Goal: Information Seeking & Learning: Check status

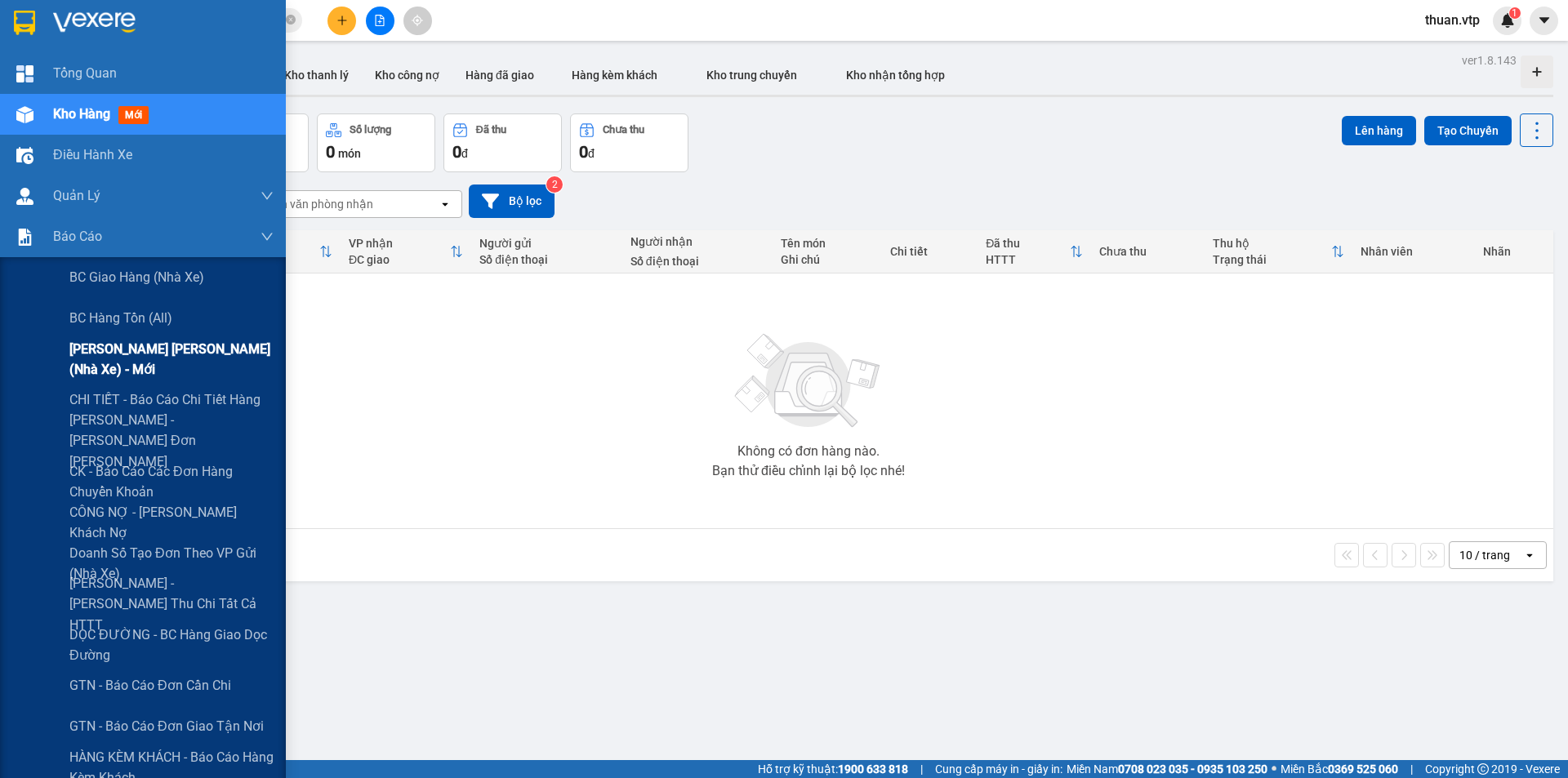
click at [170, 359] on span "[PERSON_NAME] [PERSON_NAME] (nhà xe) - mới" at bounding box center [172, 359] width 204 height 41
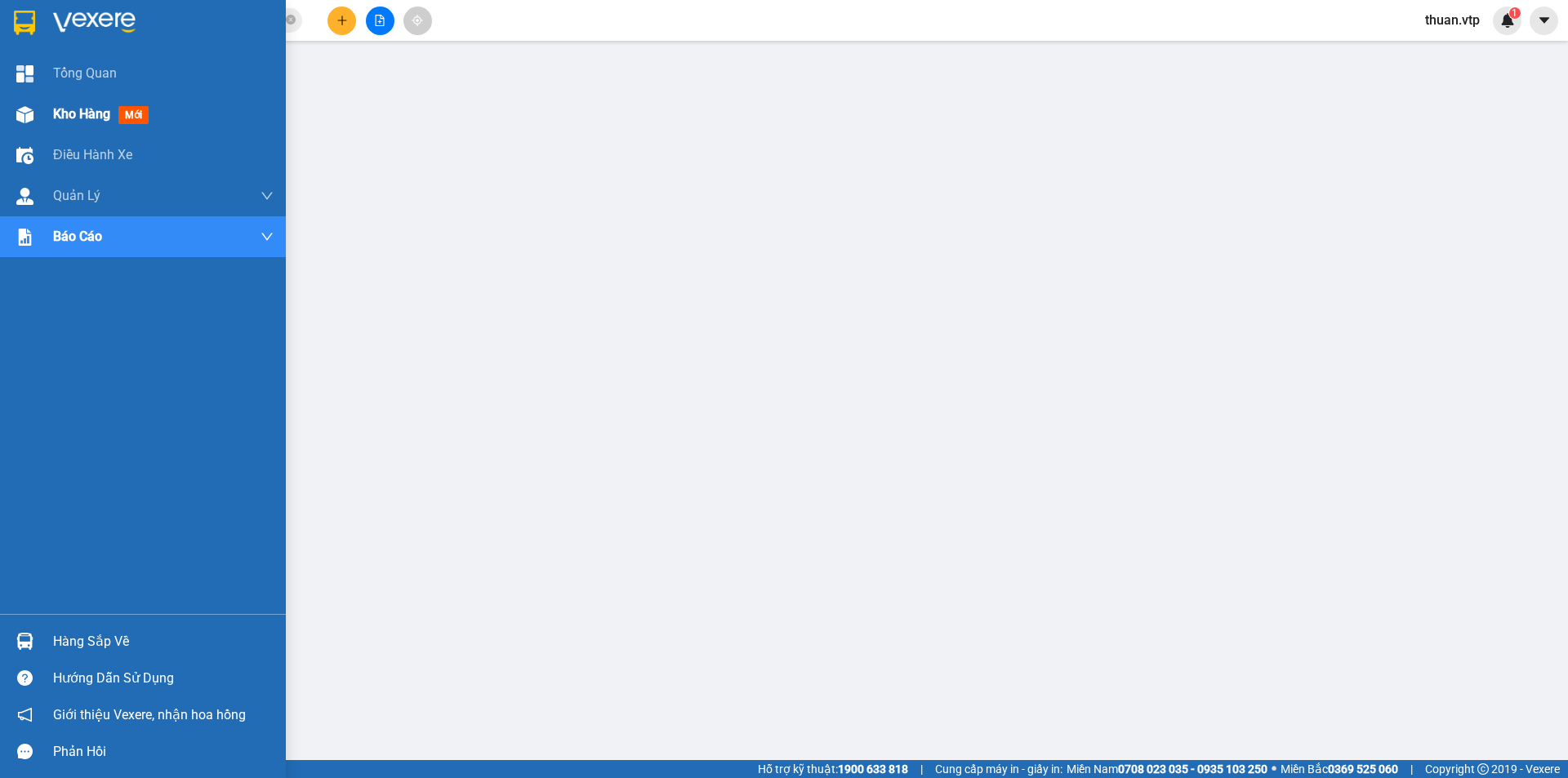
click at [92, 118] on span "Kho hàng" at bounding box center [81, 114] width 57 height 15
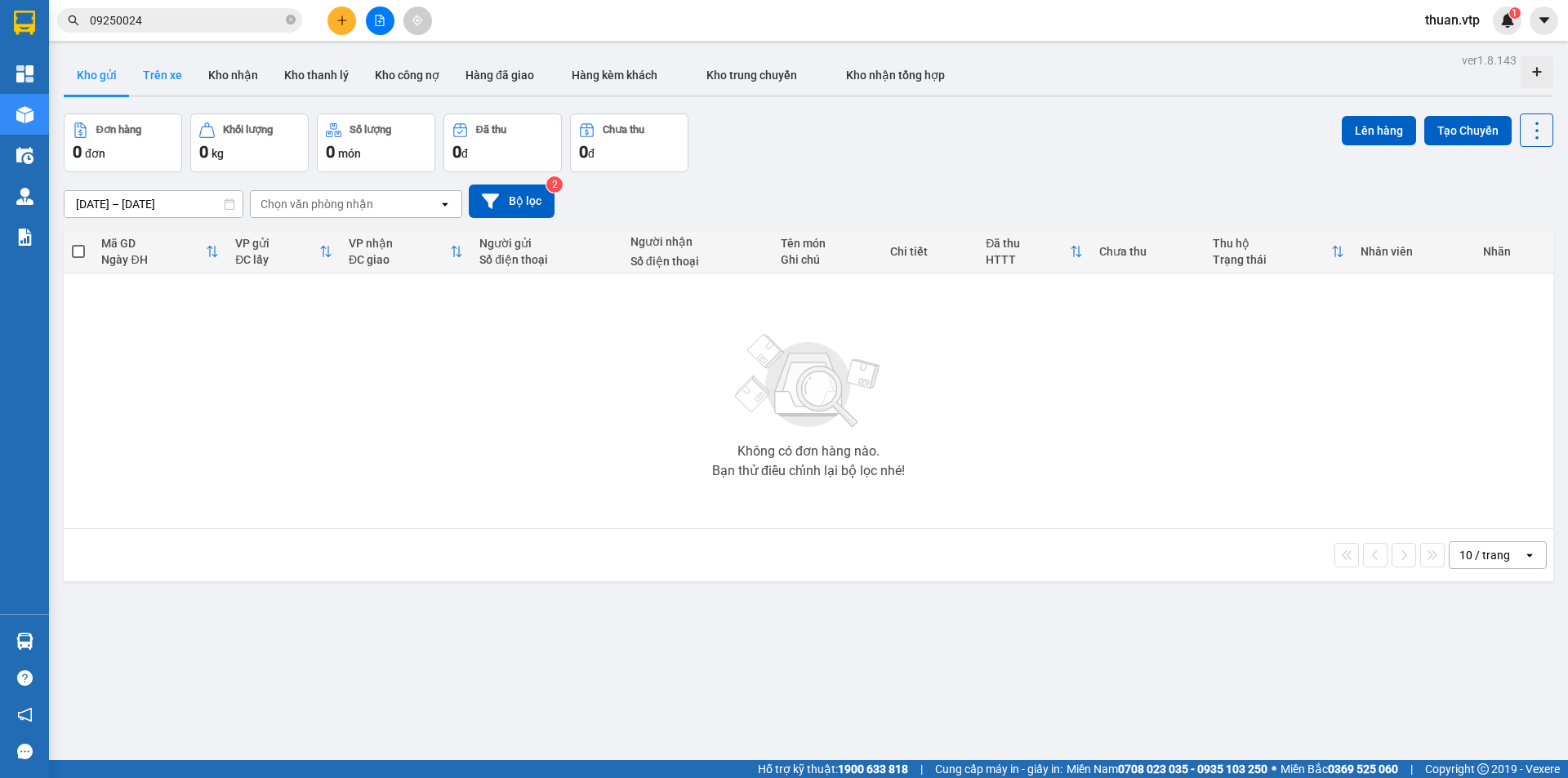
click at [170, 70] on button "Trên xe" at bounding box center [162, 75] width 65 height 39
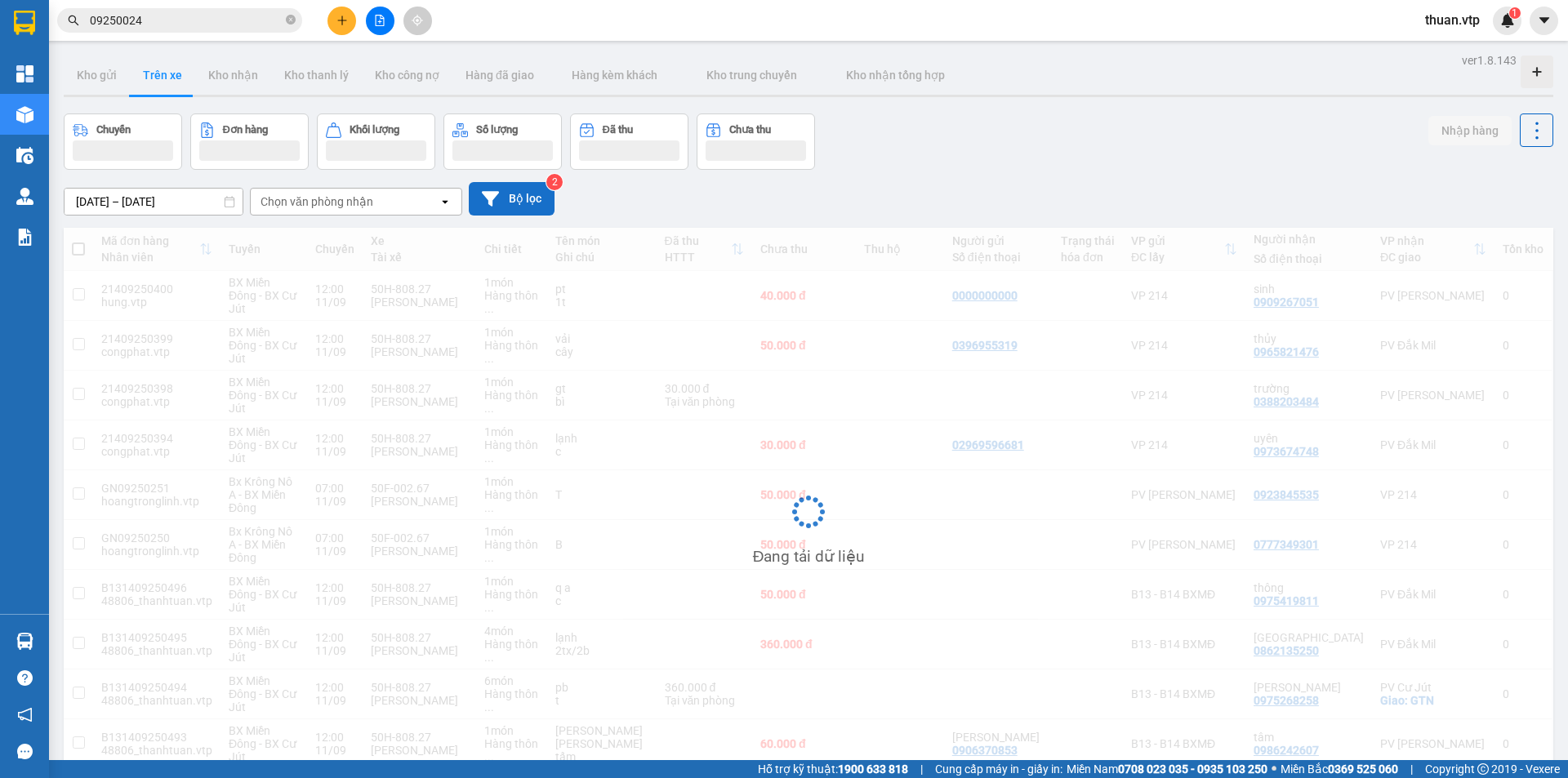
click at [517, 196] on button "Bộ lọc" at bounding box center [511, 199] width 86 height 33
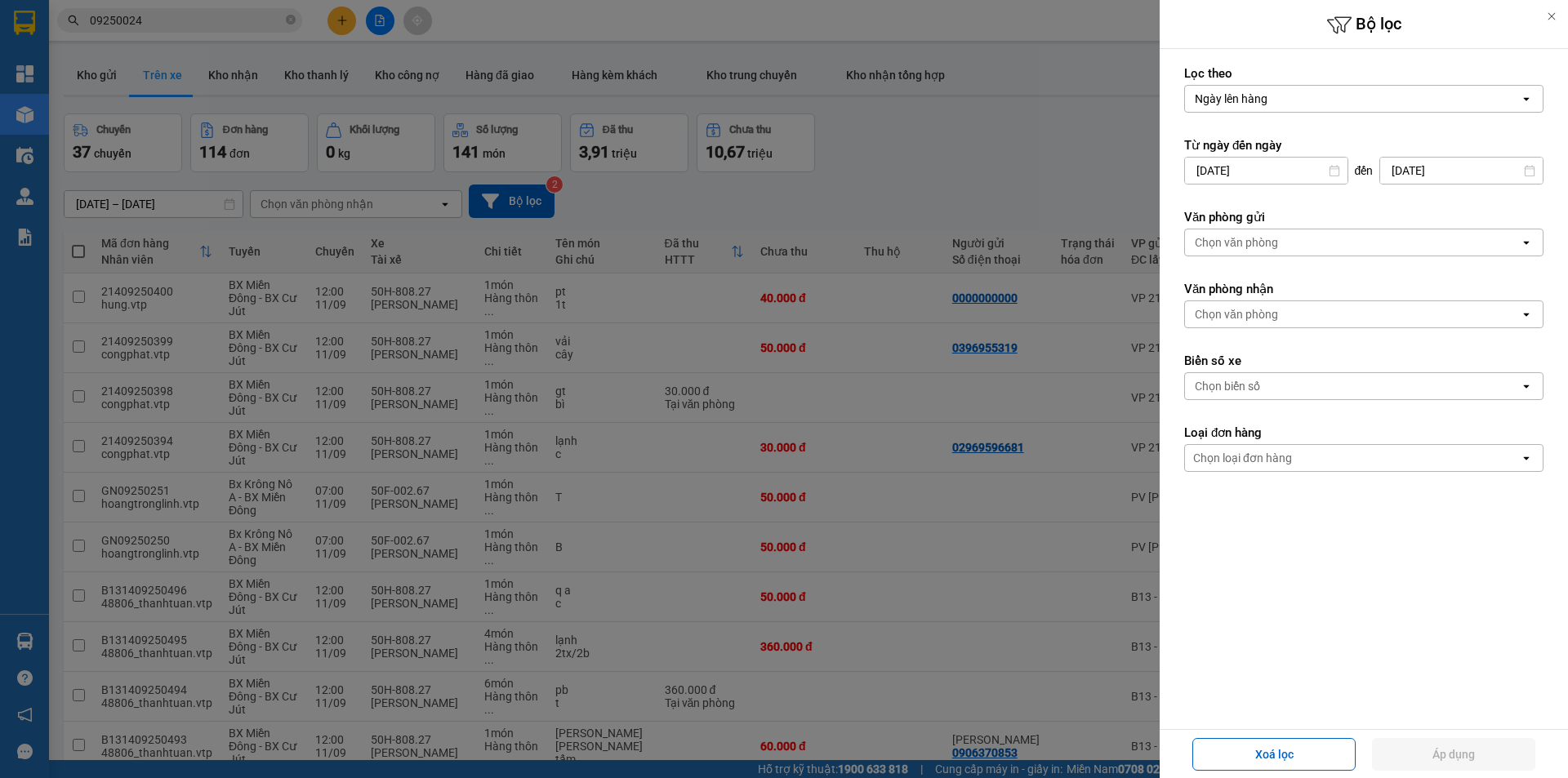
click at [1276, 99] on div "Ngày lên hàng" at bounding box center [1352, 98] width 335 height 26
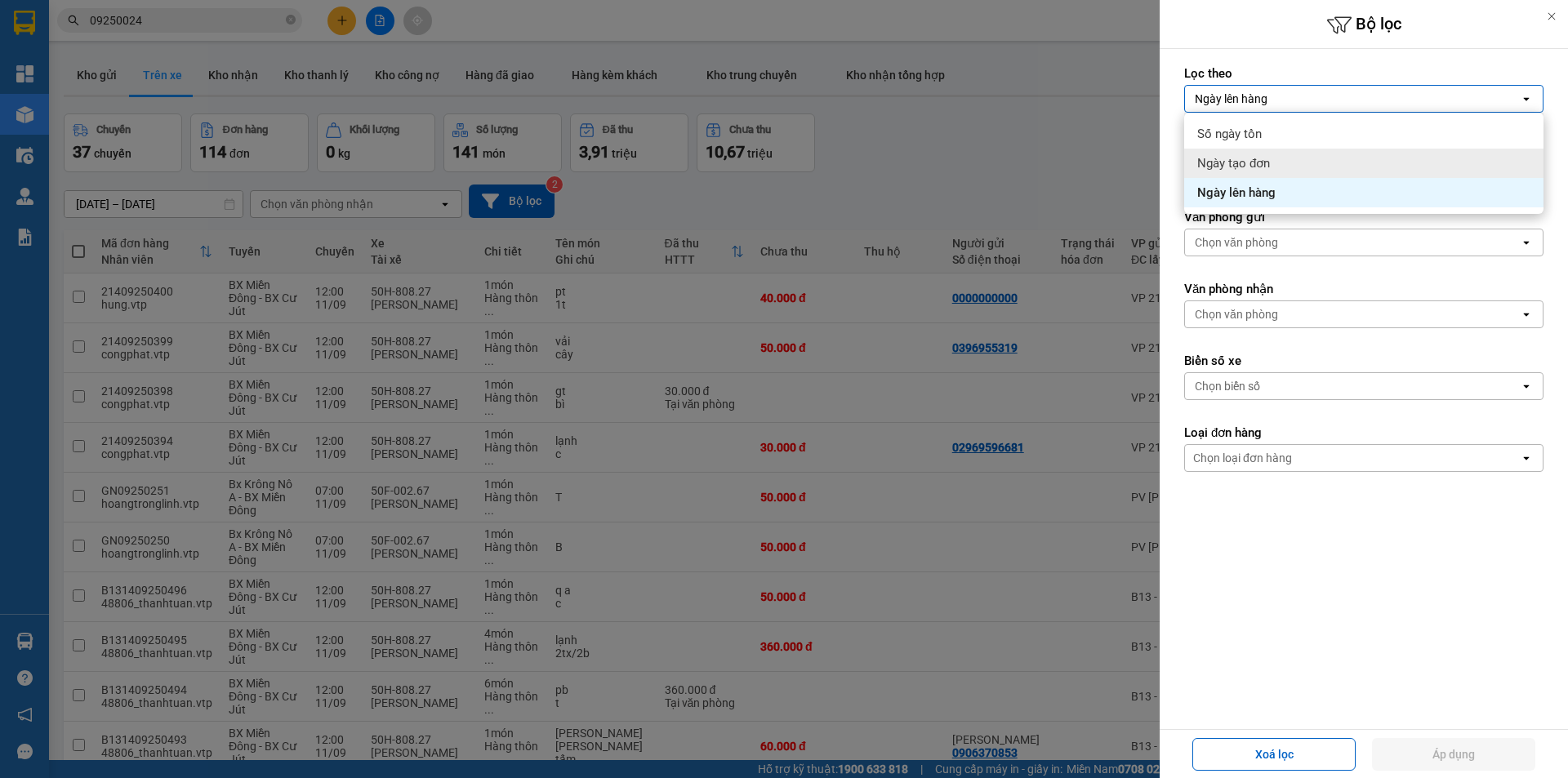
click at [1262, 157] on span "Ngày tạo đơn" at bounding box center [1234, 163] width 73 height 16
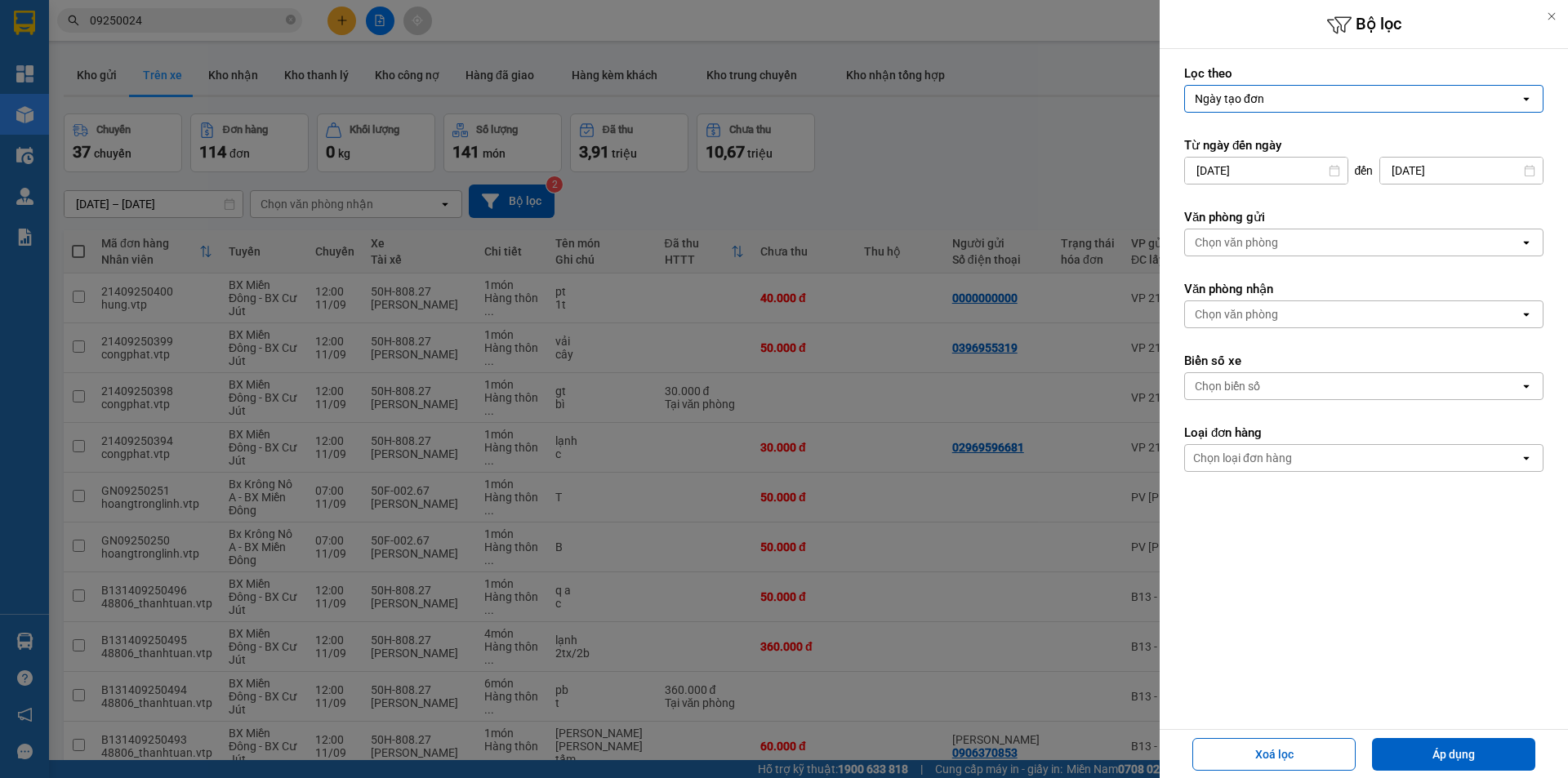
click at [1267, 384] on div "Chọn biển số" at bounding box center [1352, 386] width 335 height 26
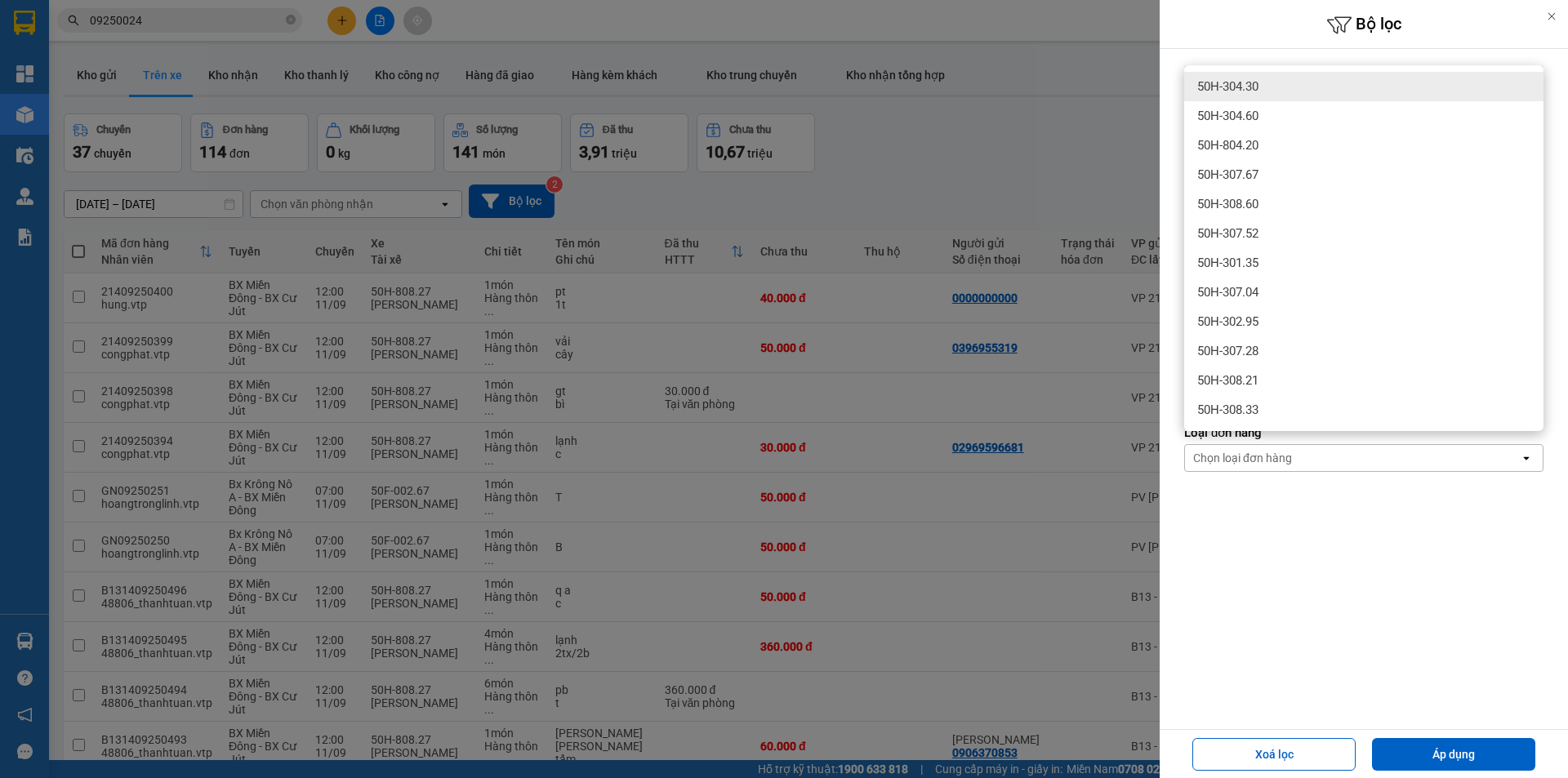
type input "304"
click at [1252, 80] on span "50H-304.30" at bounding box center [1229, 87] width 61 height 16
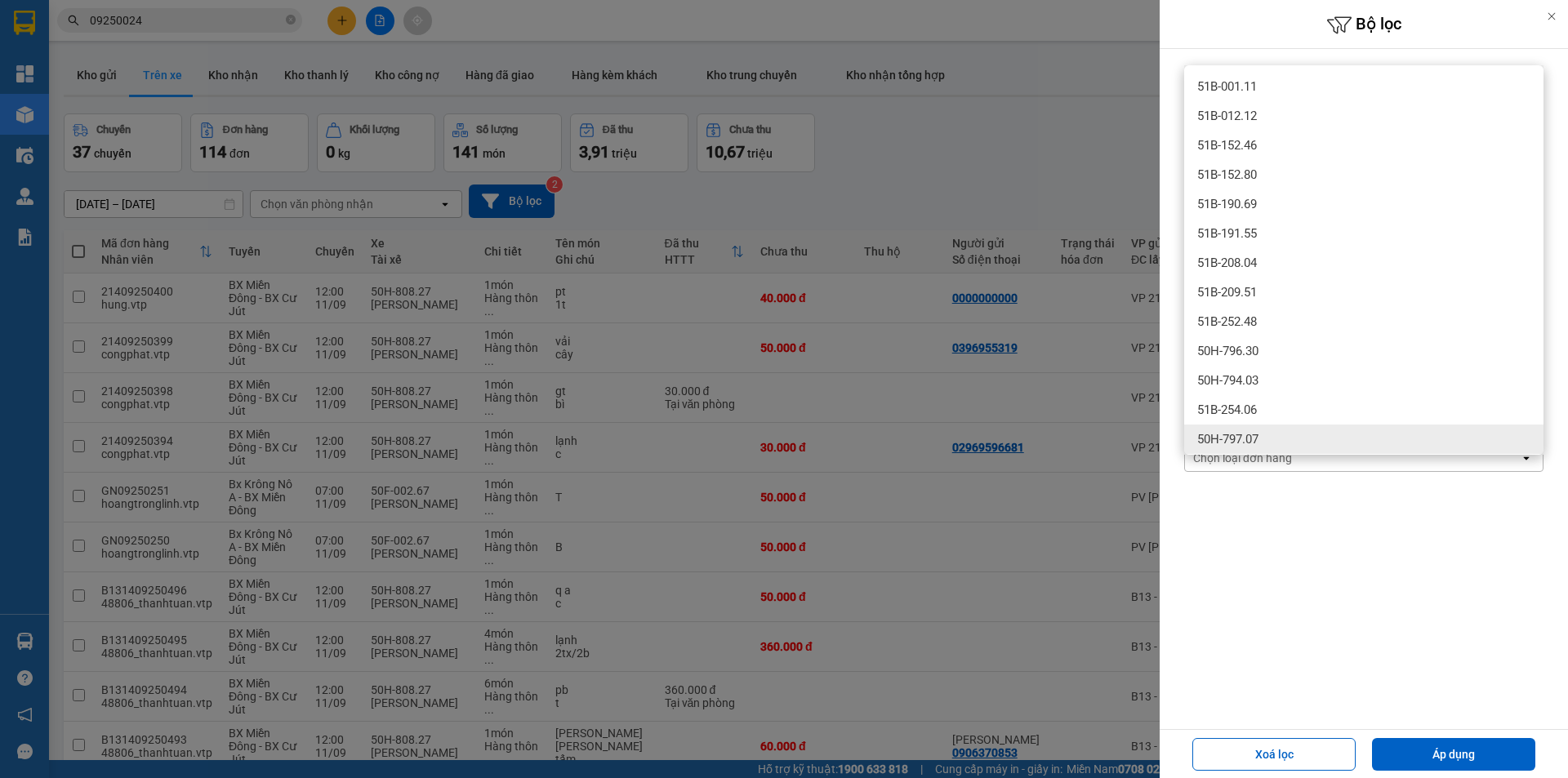
click at [1334, 542] on form "Lọc [PERSON_NAME] [PERSON_NAME] open Từ ngày đến ngày [DATE] Press the down arr…" at bounding box center [1364, 342] width 359 height 554
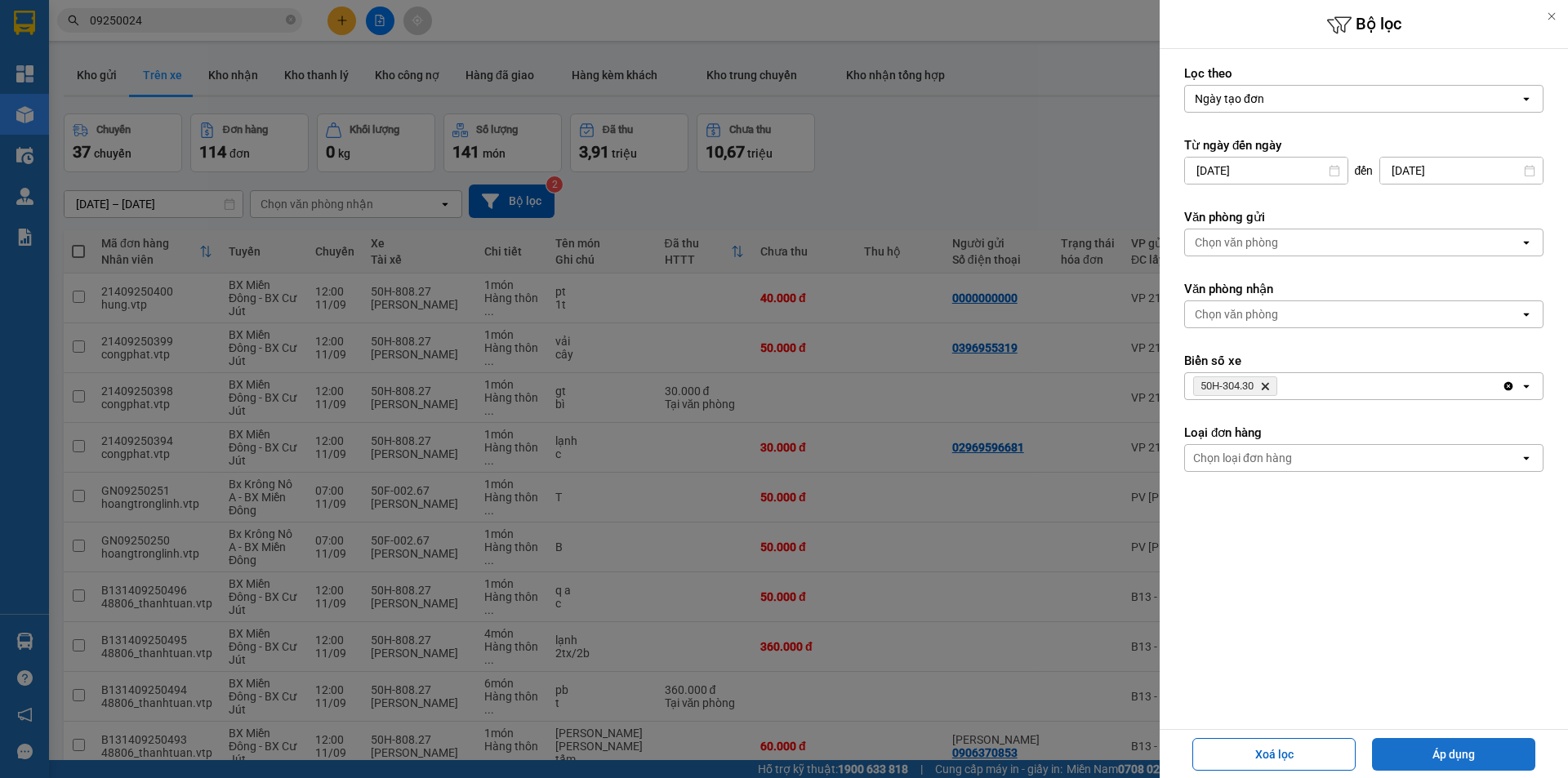
click at [1447, 745] on button "Áp dụng" at bounding box center [1453, 755] width 163 height 32
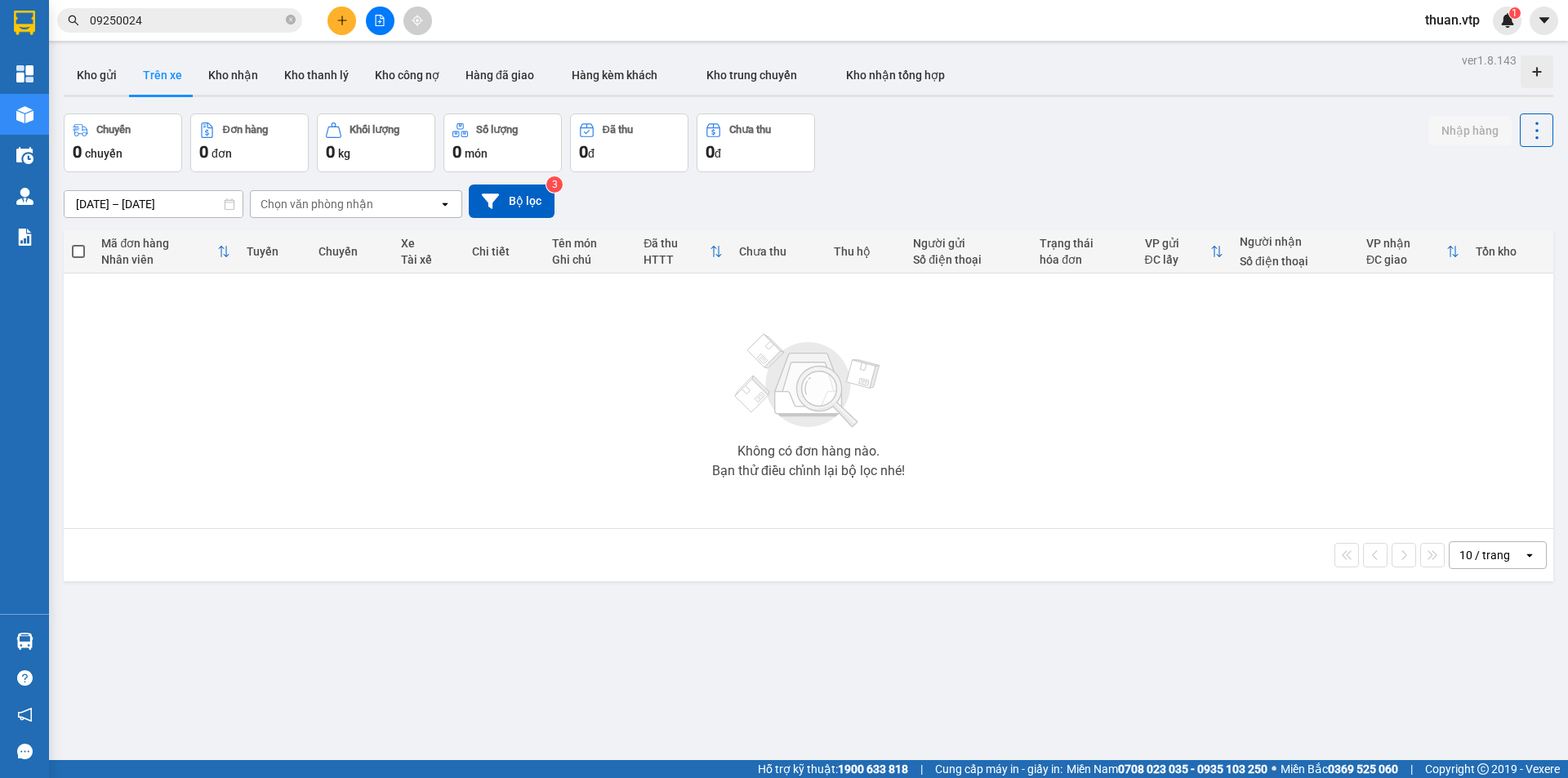
click at [195, 199] on input "[DATE] – [DATE]" at bounding box center [153, 204] width 178 height 26
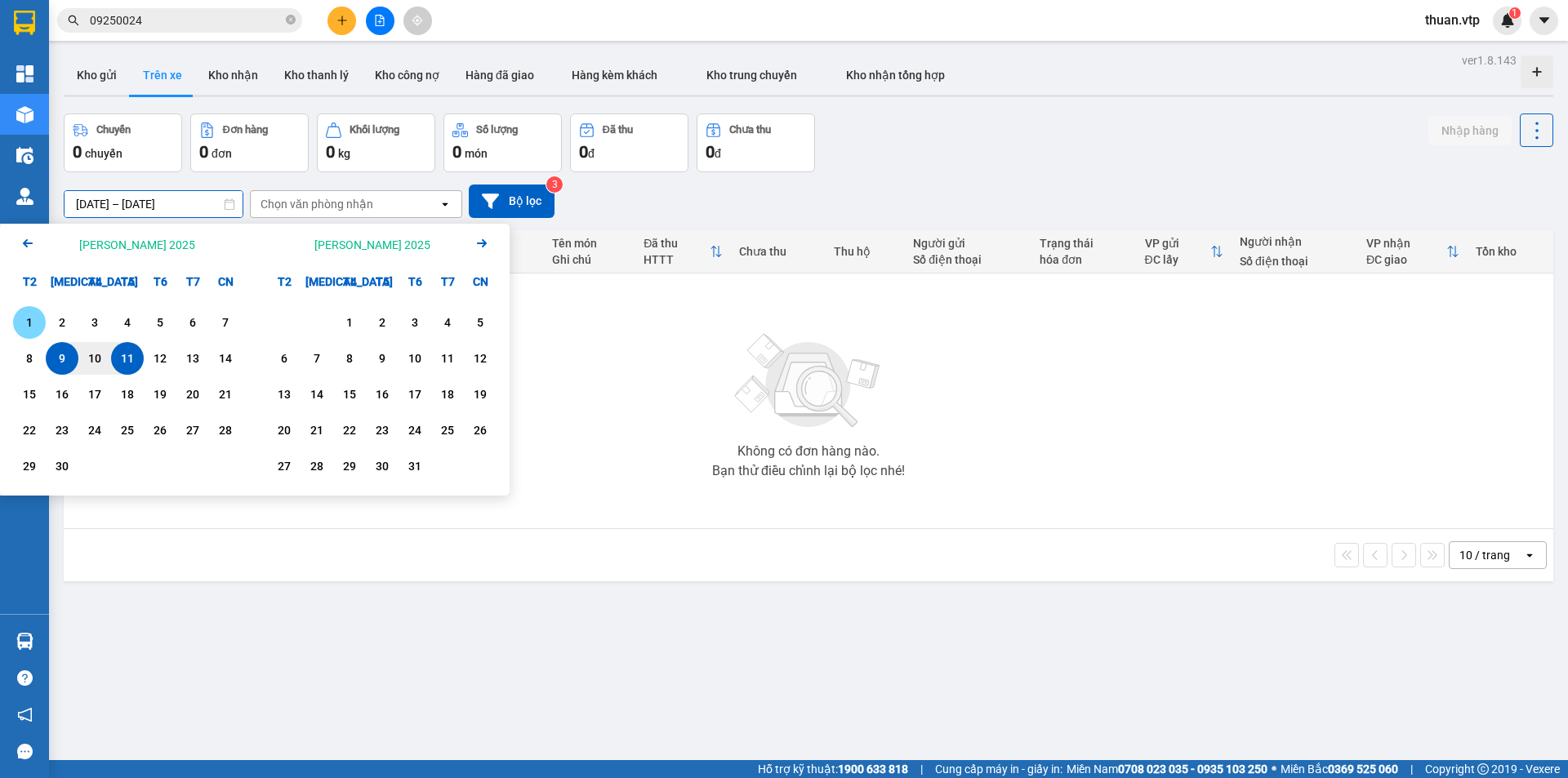
click at [23, 324] on div "1" at bounding box center [29, 323] width 23 height 20
drag, startPoint x: 132, startPoint y: 361, endPoint x: 177, endPoint y: 348, distance: 46.8
click at [133, 361] on div "11" at bounding box center [126, 358] width 23 height 20
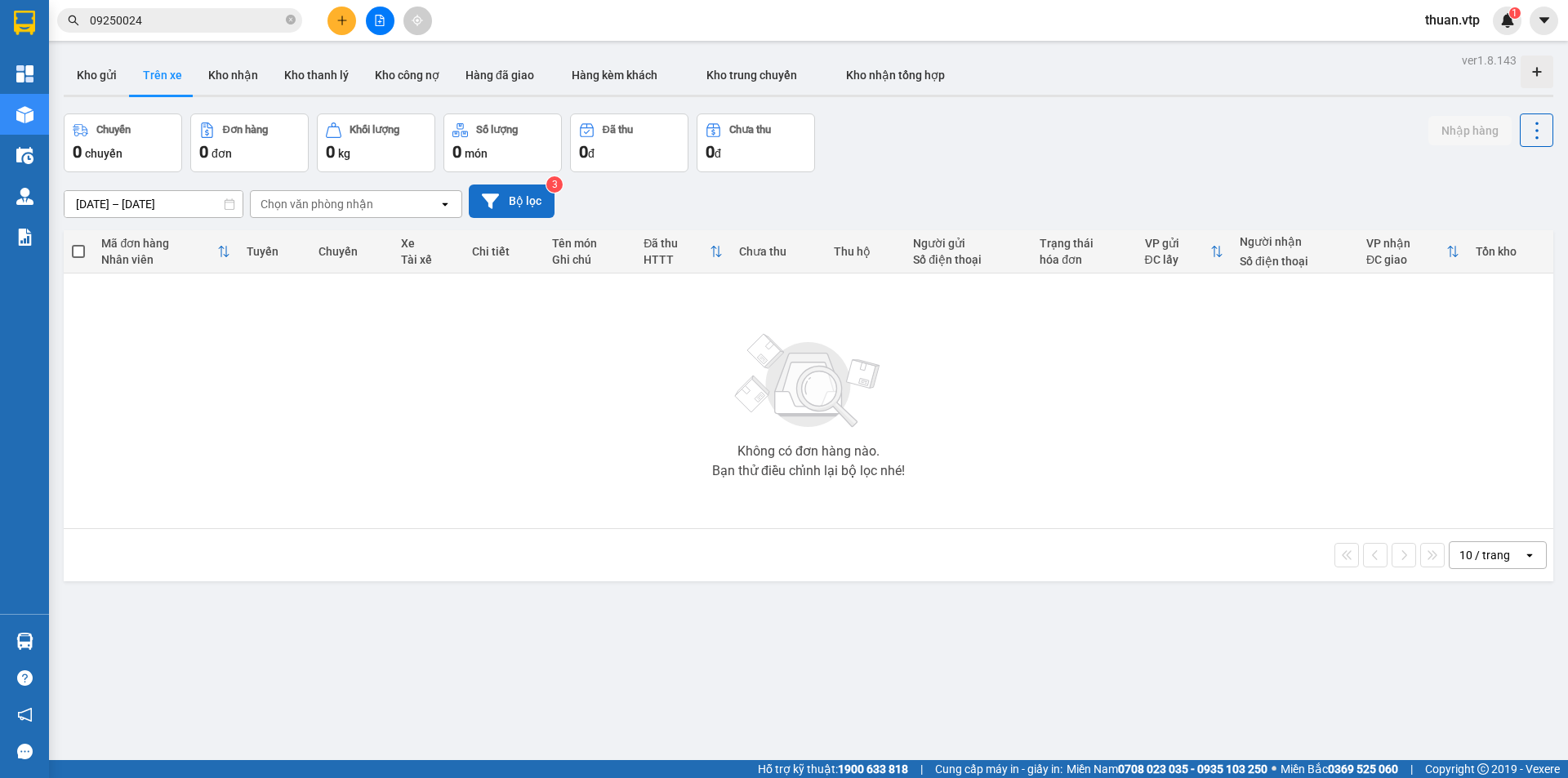
click at [488, 202] on icon at bounding box center [490, 200] width 17 height 14
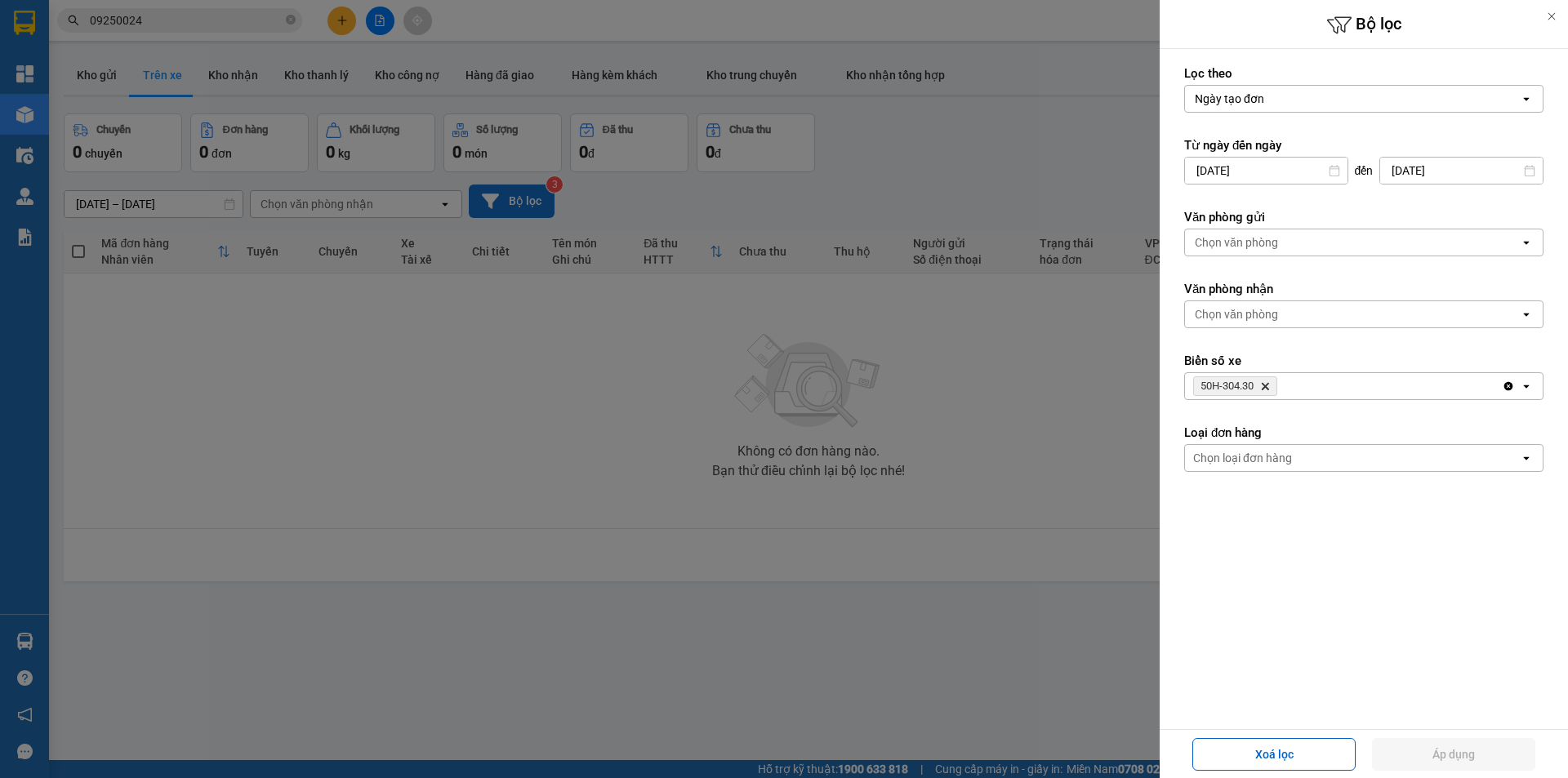
click at [121, 202] on div at bounding box center [784, 389] width 1568 height 778
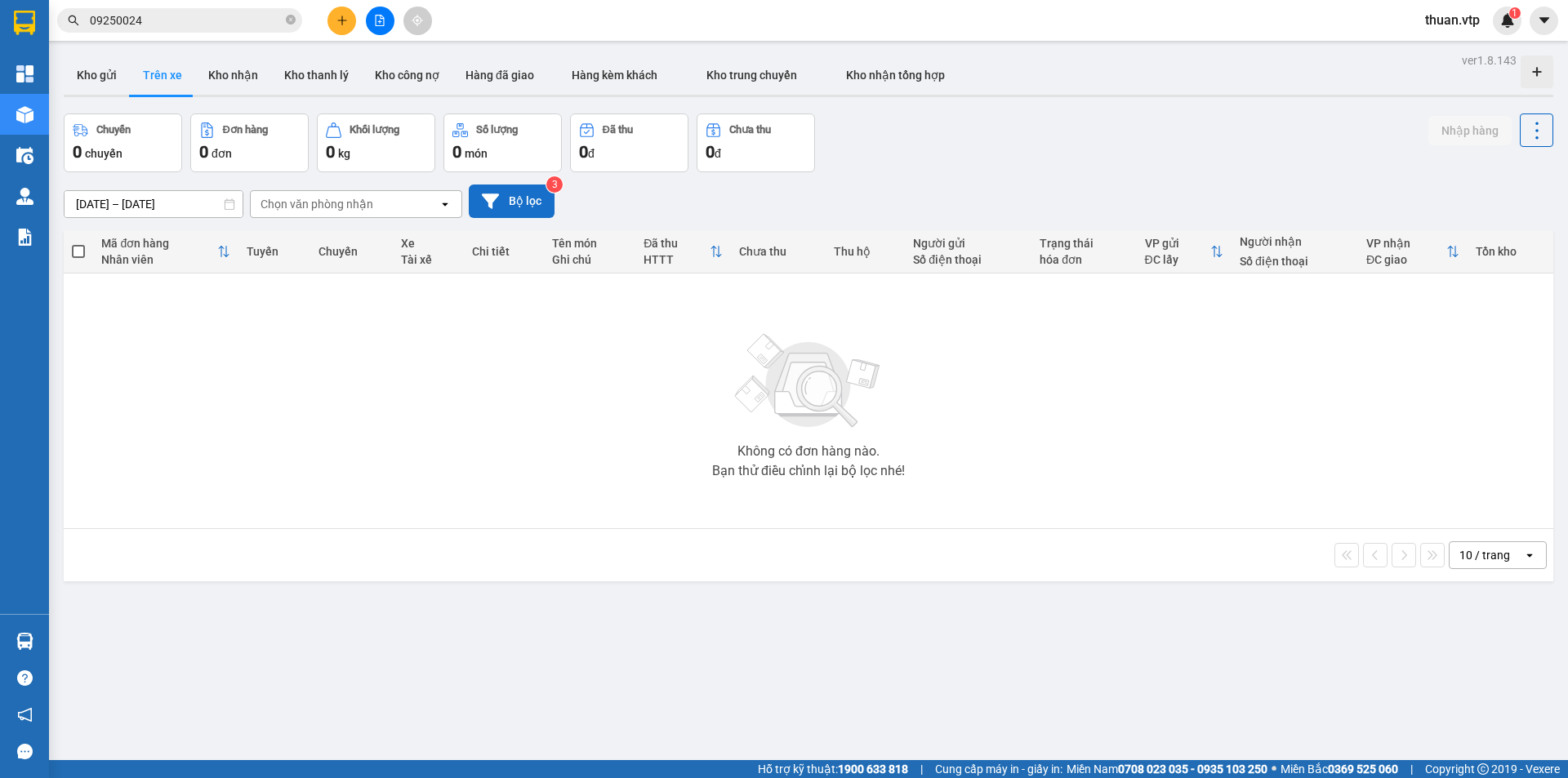
click at [121, 202] on input "[DATE] – [DATE]" at bounding box center [153, 204] width 178 height 26
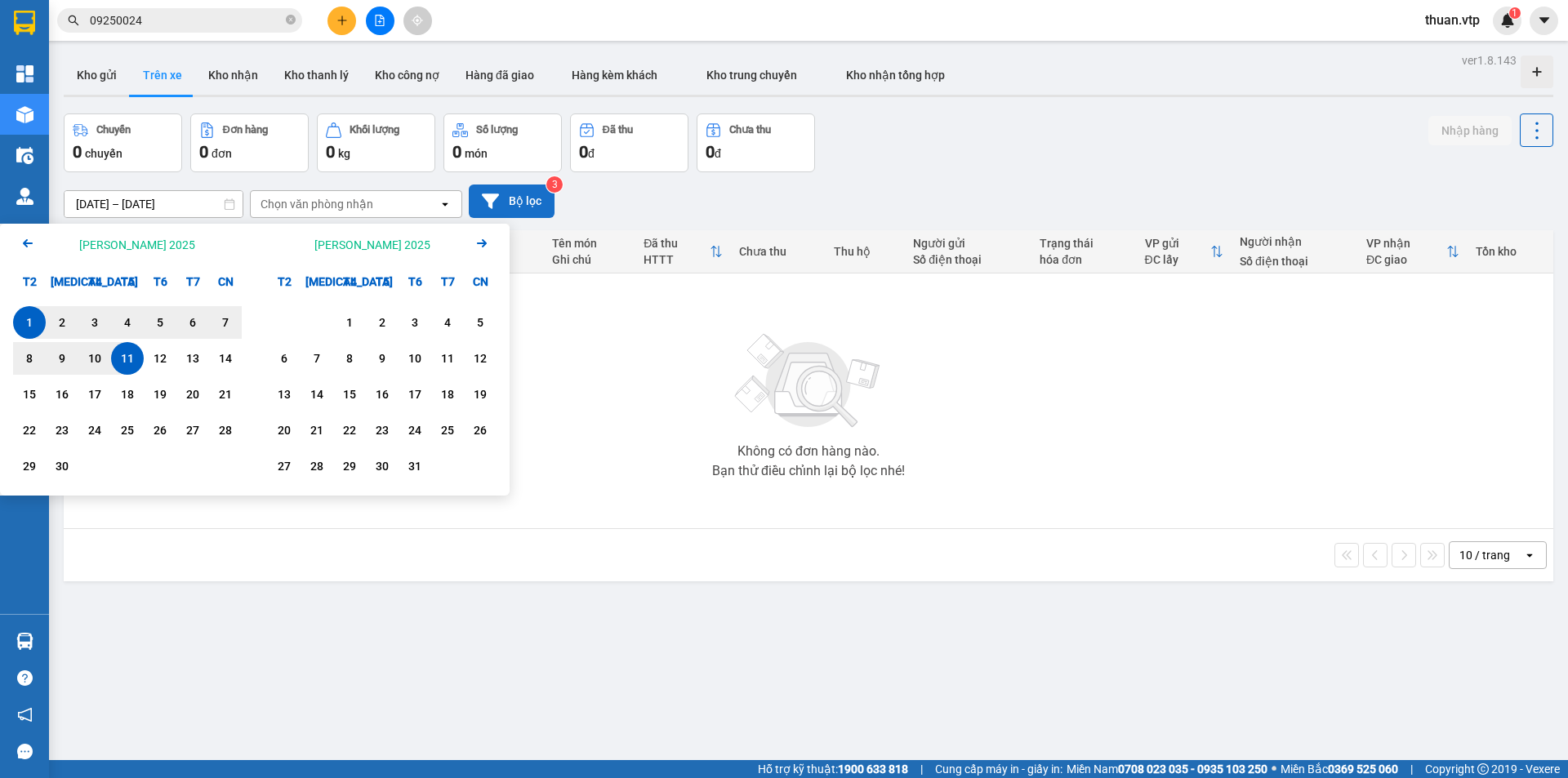
click at [23, 240] on icon "Arrow Left" at bounding box center [28, 244] width 20 height 20
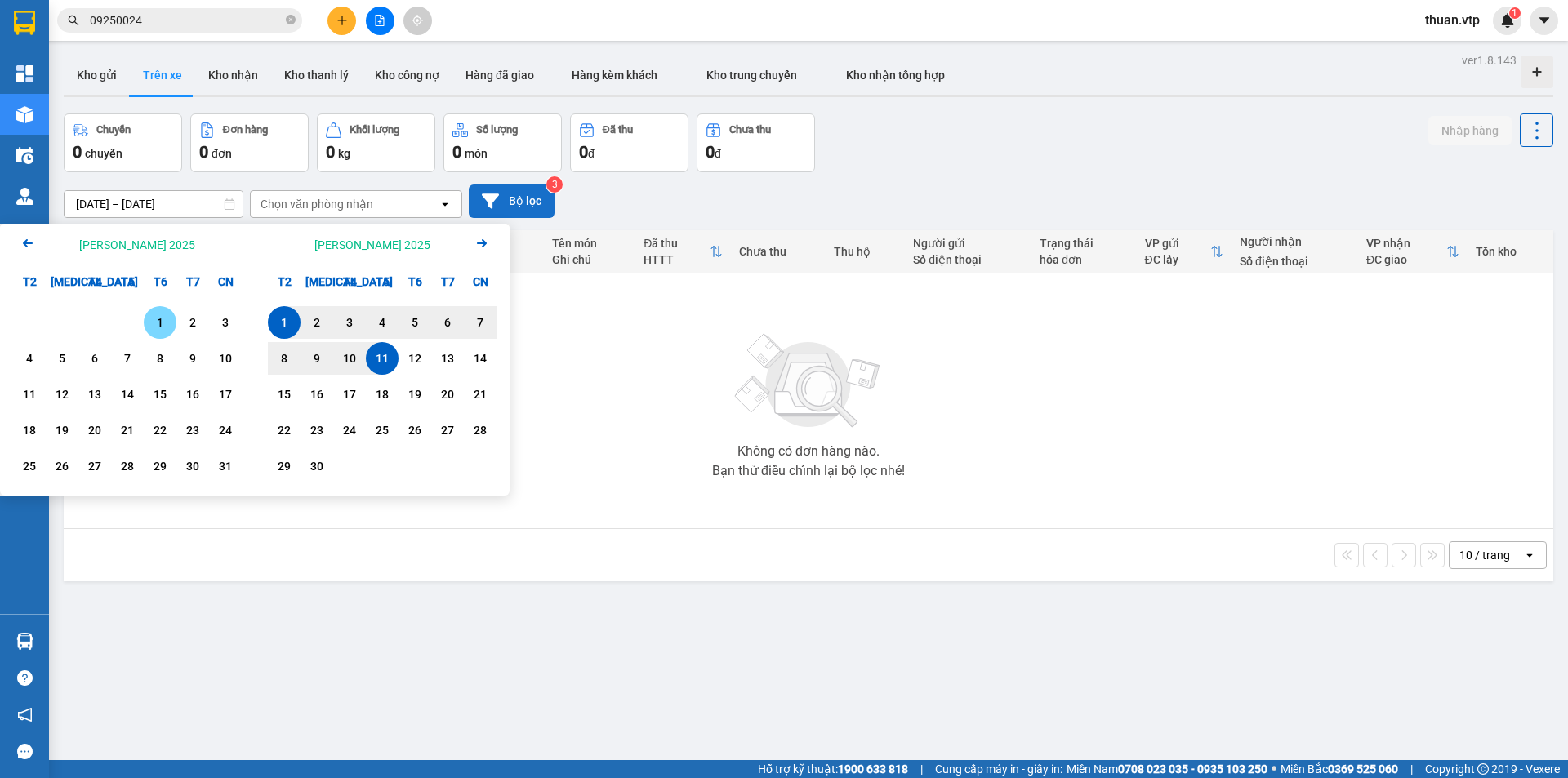
click at [168, 322] on div "1" at bounding box center [160, 323] width 23 height 20
click at [202, 208] on input "[DATE] – / /" at bounding box center [153, 204] width 178 height 26
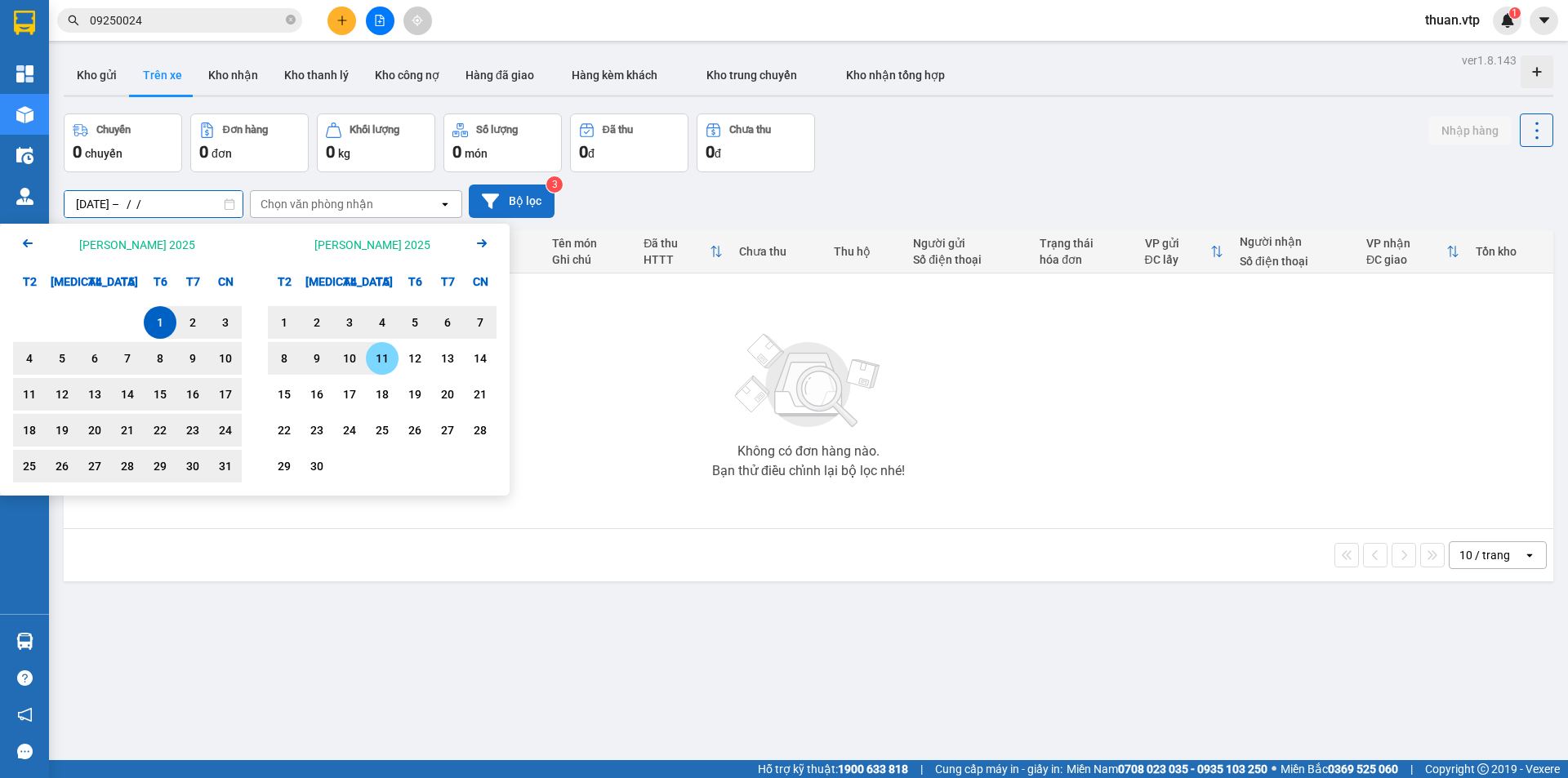
click at [386, 358] on div "11" at bounding box center [382, 358] width 23 height 20
type input "[DATE] – [DATE]"
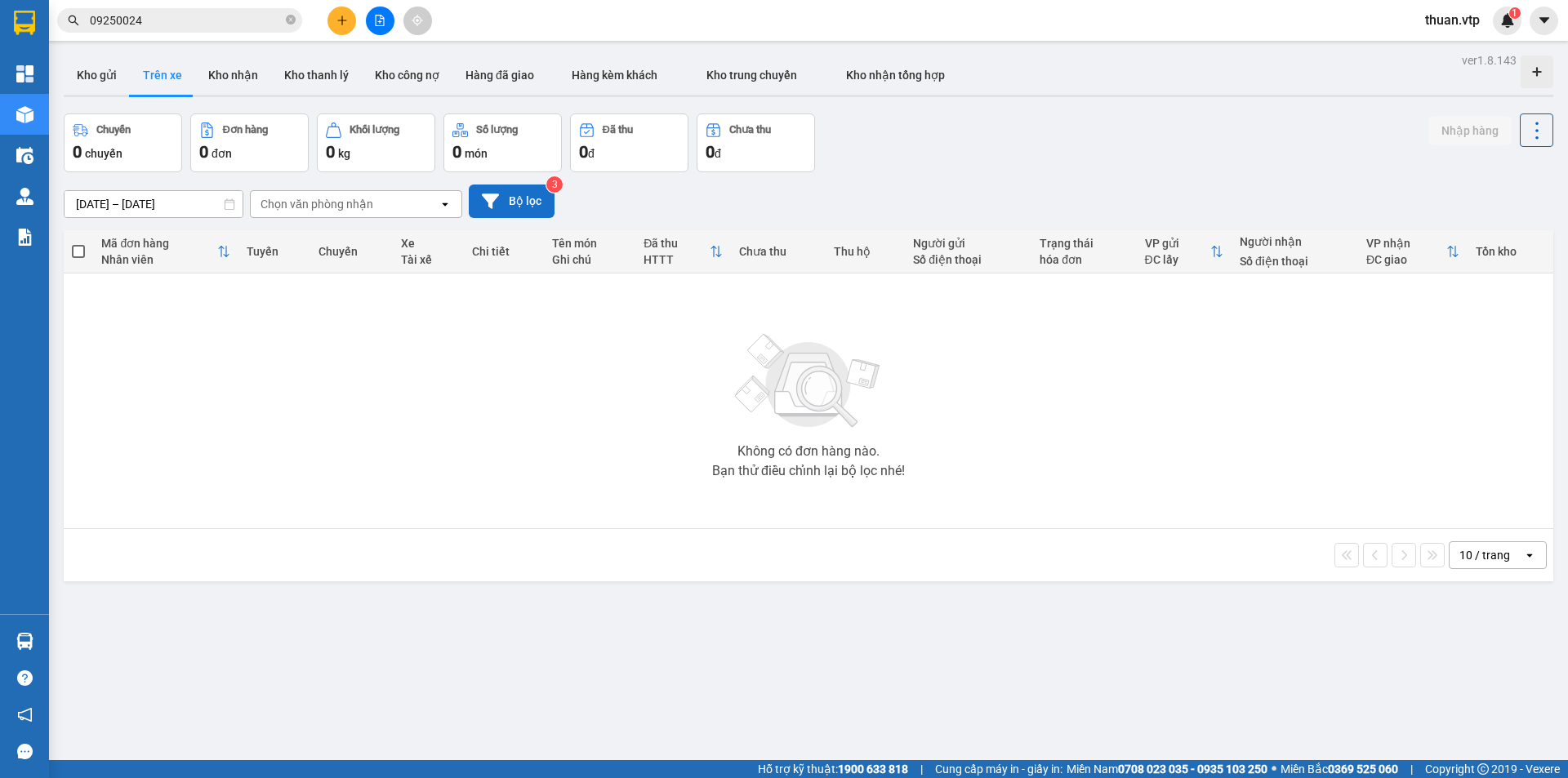
click at [510, 199] on button "Bộ lọc" at bounding box center [511, 201] width 86 height 33
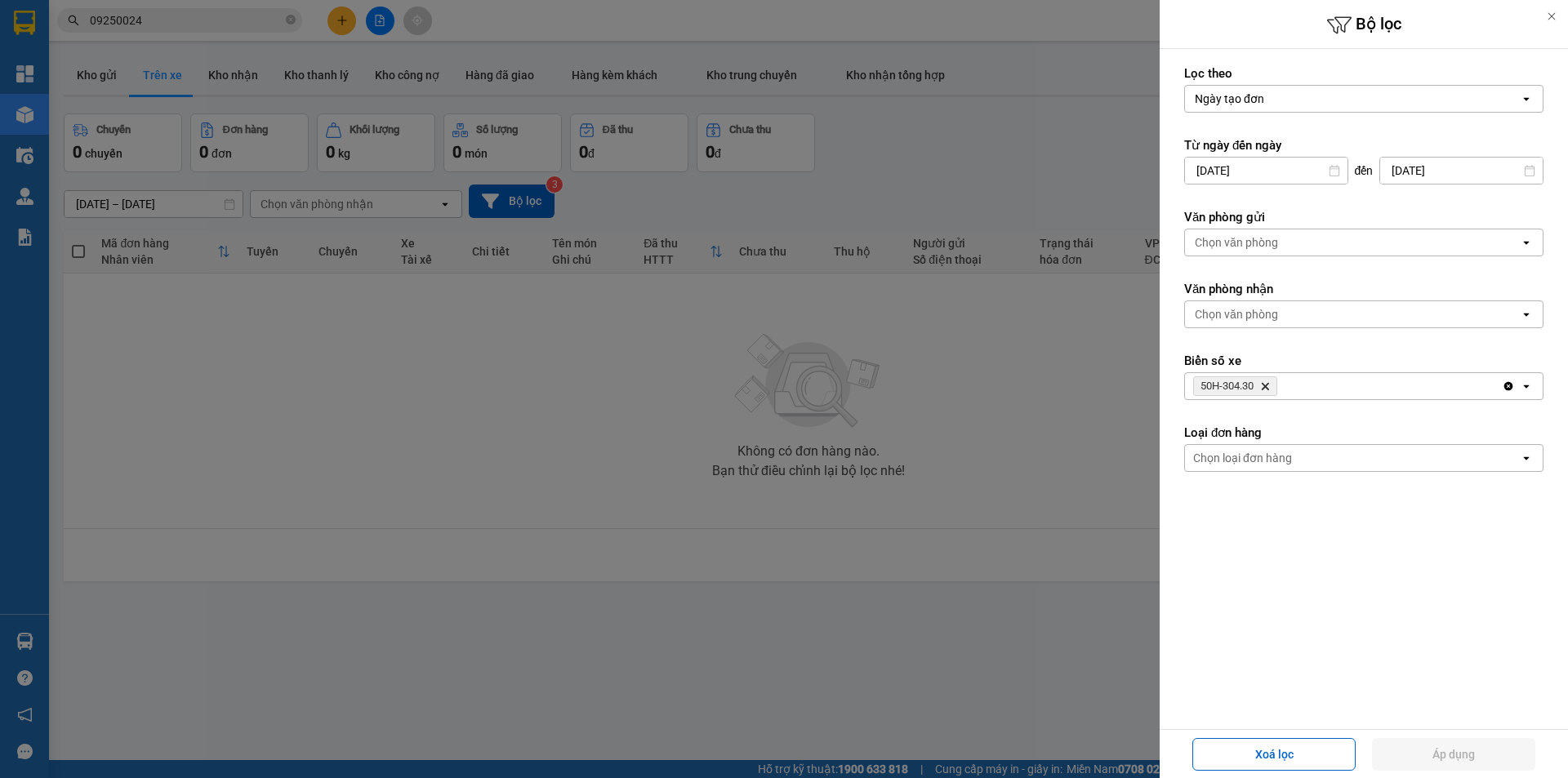
click at [861, 563] on div at bounding box center [784, 389] width 1568 height 778
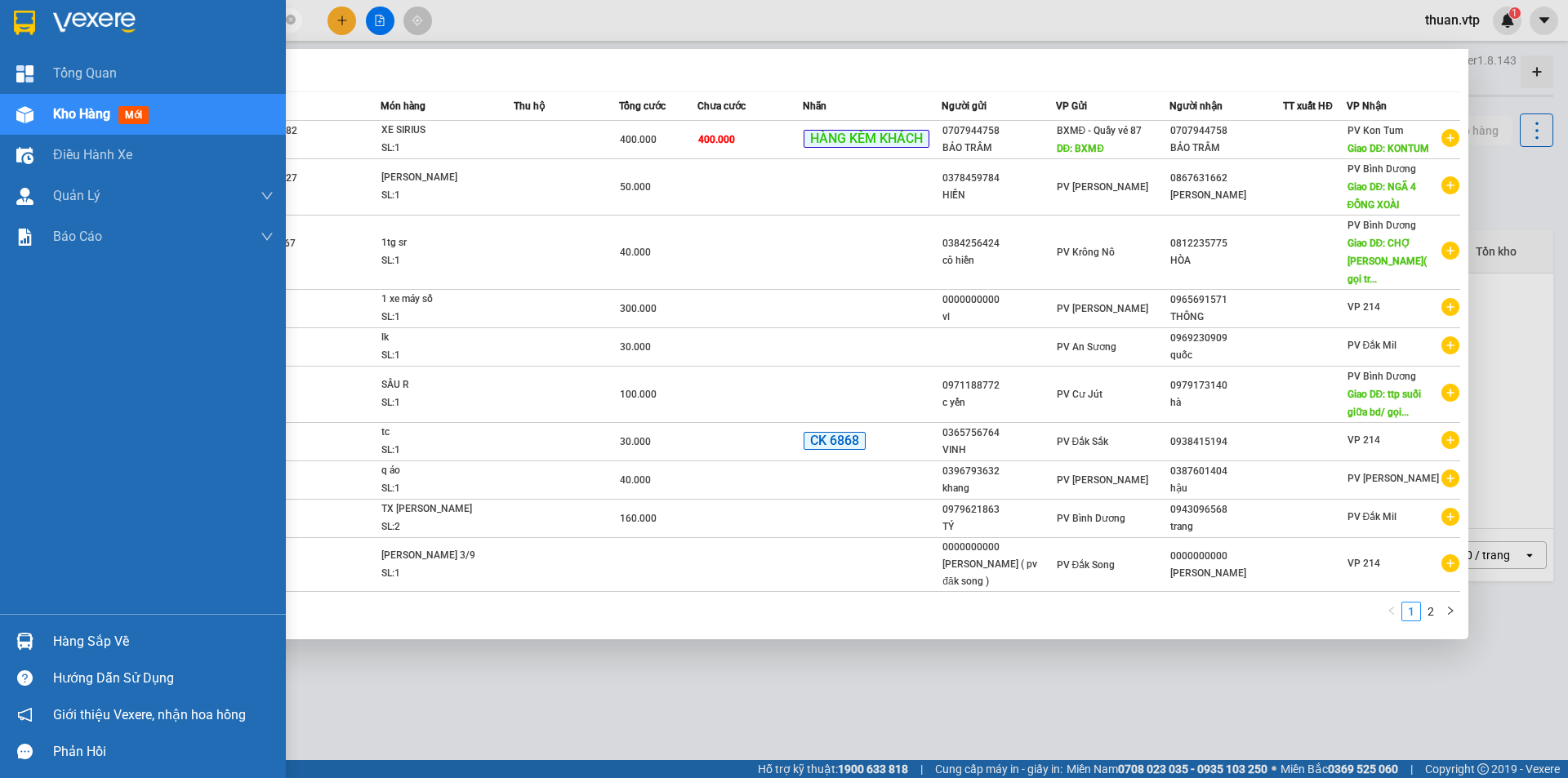
drag, startPoint x: 220, startPoint y: 15, endPoint x: 0, endPoint y: 4, distance: 220.3
click at [0, 4] on section "Kết quả [PERSON_NAME] ( 14 ) Bộ lọc Mã ĐH Trạng thái Món hàng Thu hộ Tổng [PERS…" at bounding box center [784, 389] width 1568 height 778
paste input "MĐ08250080"
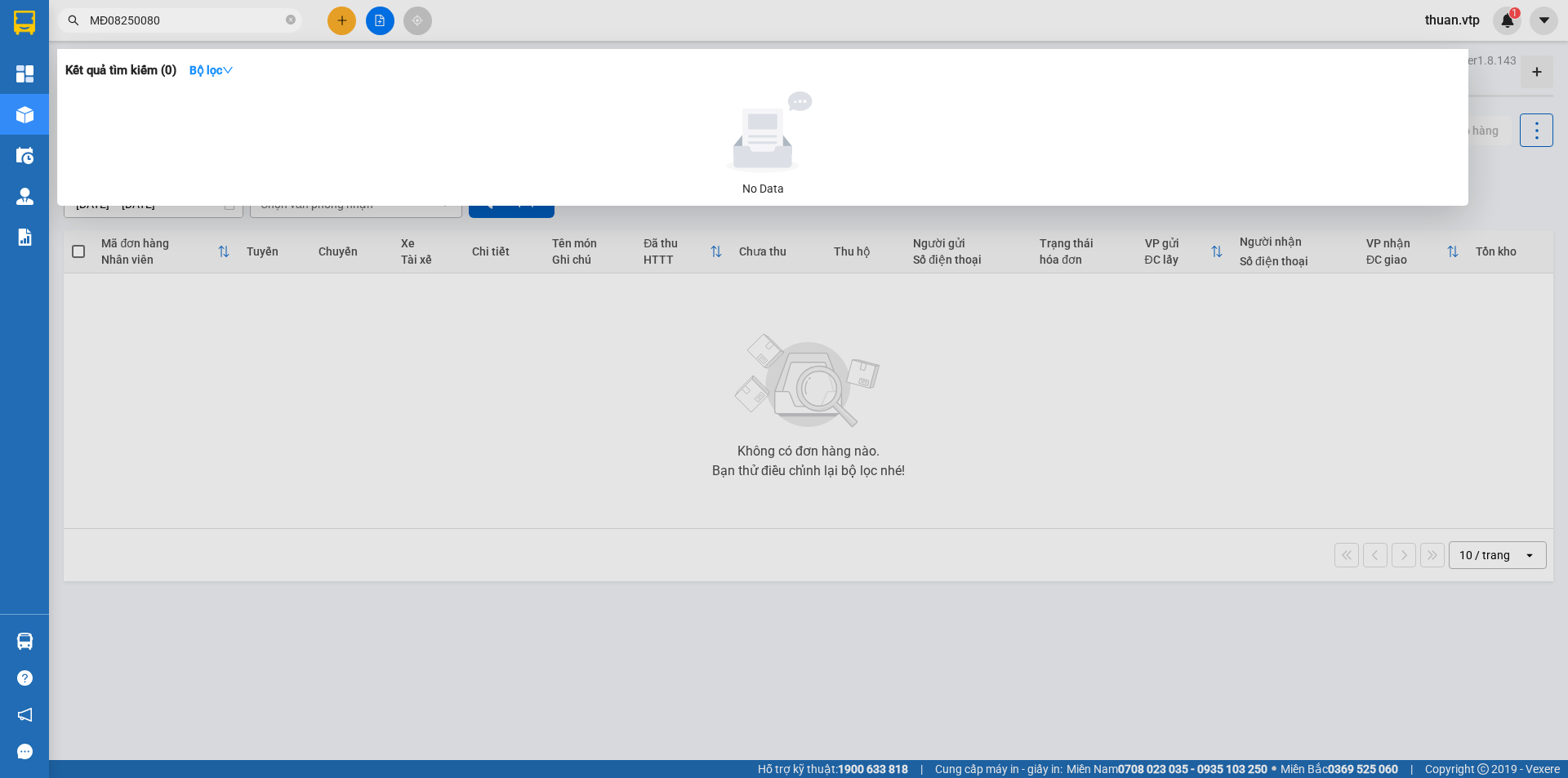
type input "MĐ08250080"
